Goal: Register for event/course: Sign up to attend an event or enroll in a course

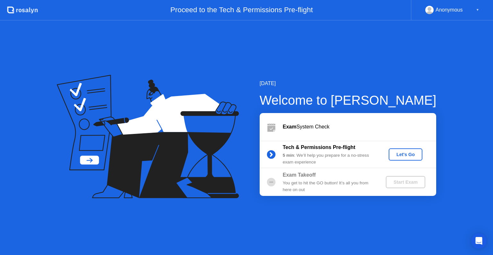
click at [313, 146] on b "Tech & Permissions Pre-flight" at bounding box center [319, 146] width 73 height 5
click at [307, 156] on div "5 min : We’ll help you prepare for a no-stress exam experience" at bounding box center [329, 158] width 92 height 13
click at [402, 153] on div "Let's Go" at bounding box center [405, 154] width 29 height 5
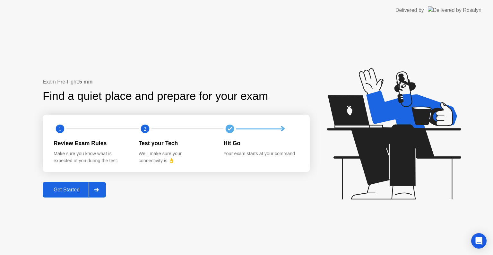
click at [100, 192] on div at bounding box center [96, 189] width 15 height 15
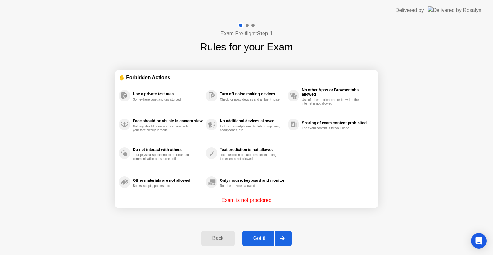
click at [267, 239] on div "Got it" at bounding box center [259, 238] width 30 height 6
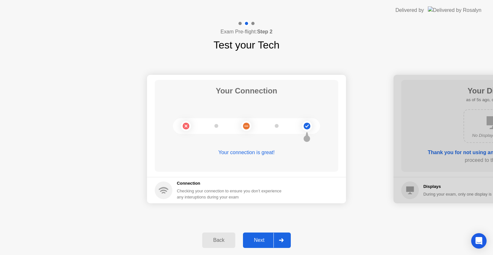
click at [284, 240] on div at bounding box center [280, 240] width 15 height 15
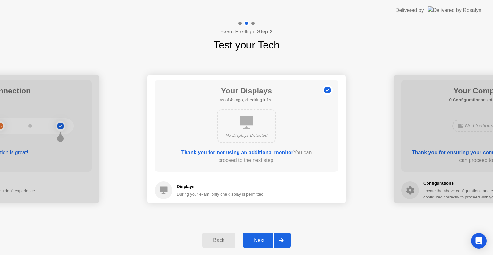
click at [284, 240] on div at bounding box center [280, 240] width 15 height 15
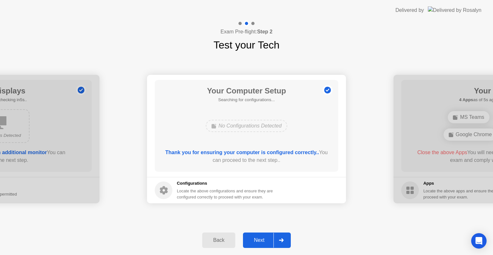
click at [284, 240] on div at bounding box center [280, 240] width 15 height 15
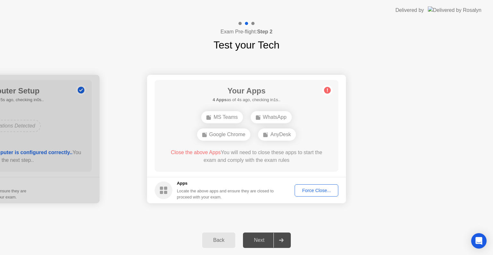
click at [311, 189] on div "Force Close..." at bounding box center [316, 190] width 39 height 5
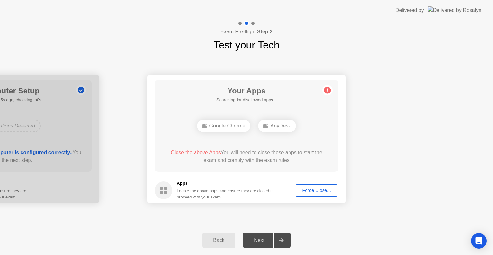
click at [325, 188] on div "Force Close..." at bounding box center [316, 190] width 39 height 5
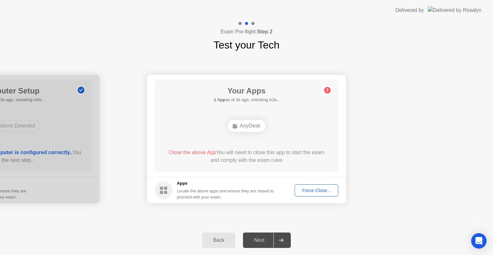
click at [313, 192] on div "Force Close..." at bounding box center [316, 190] width 39 height 5
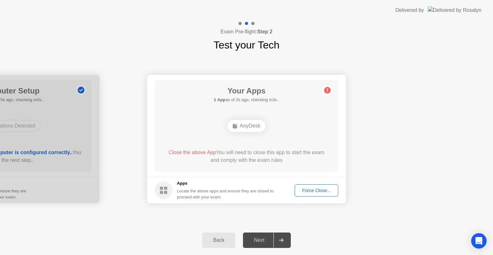
click at [305, 191] on div "Force Close..." at bounding box center [316, 190] width 39 height 5
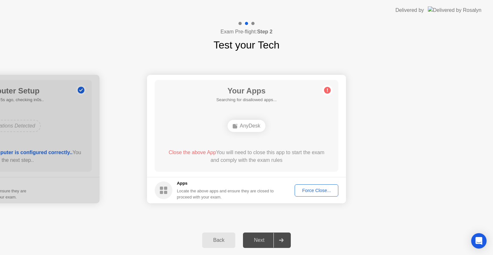
click at [268, 237] on div "Next" at bounding box center [259, 240] width 29 height 6
click at [281, 241] on icon at bounding box center [281, 240] width 5 height 4
click at [316, 192] on div "Force Close..." at bounding box center [316, 190] width 39 height 5
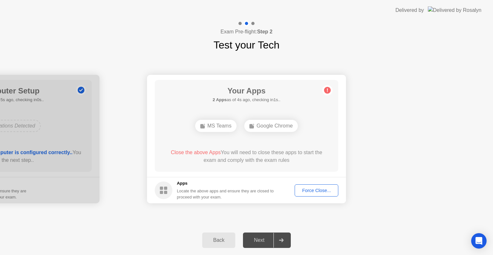
click at [313, 191] on div "Force Close..." at bounding box center [316, 190] width 39 height 5
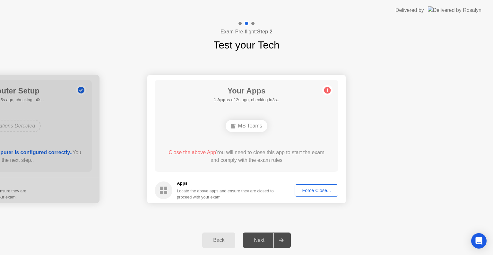
click at [333, 226] on div "Back Next" at bounding box center [246, 240] width 493 height 30
click at [314, 192] on div "Force Close..." at bounding box center [316, 190] width 39 height 5
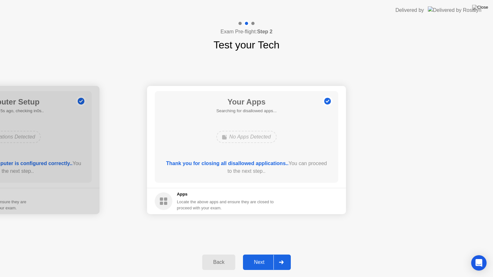
click at [255, 255] on div "Next" at bounding box center [259, 263] width 29 height 6
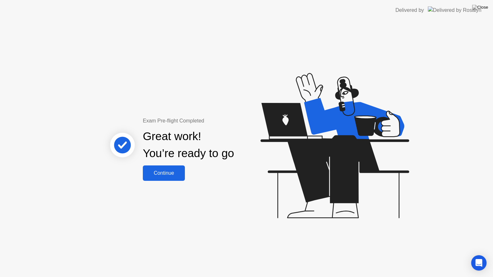
click at [151, 172] on div "Continue" at bounding box center [164, 173] width 38 height 6
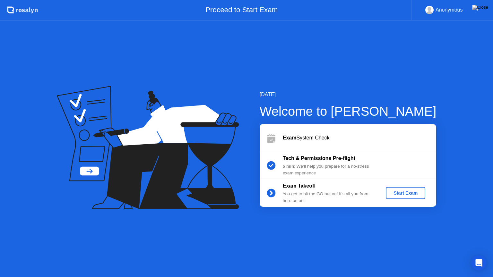
click at [405, 192] on div "Start Exam" at bounding box center [405, 193] width 34 height 5
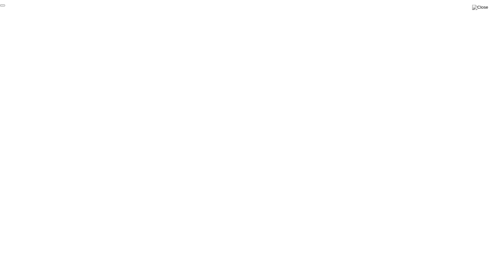
click div "End Proctoring Session"
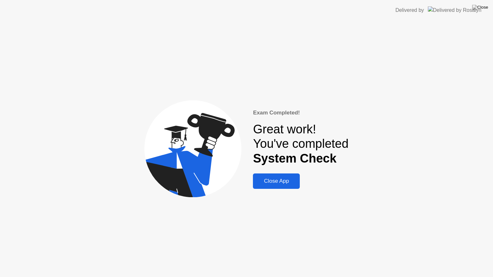
click at [274, 178] on div "Close App" at bounding box center [276, 181] width 43 height 6
